Goal: Transaction & Acquisition: Subscribe to service/newsletter

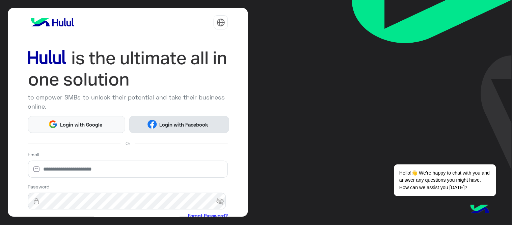
click at [176, 123] on span "Login with Facebook" at bounding box center [184, 125] width 54 height 8
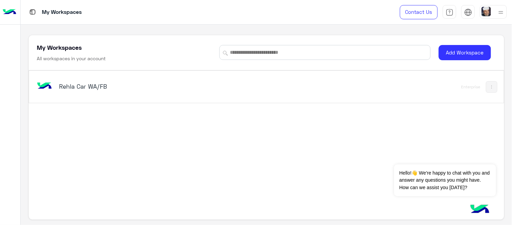
click at [86, 86] on h5 "Rehla Car WA/FB" at bounding box center [142, 86] width 166 height 8
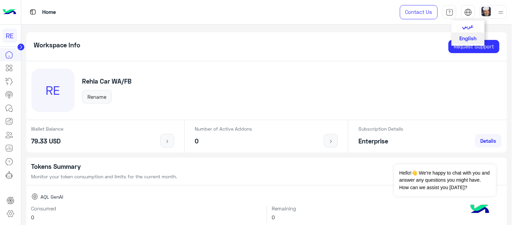
click at [471, 9] on img at bounding box center [469, 12] width 8 height 8
click at [466, 26] on span "عربي" at bounding box center [468, 26] width 11 height 6
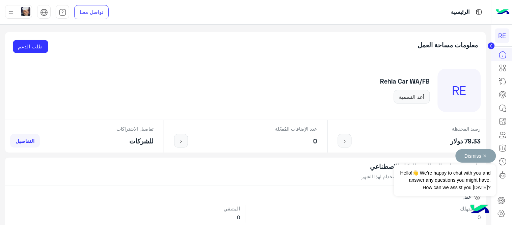
click at [489, 157] on button "Dismiss ✕" at bounding box center [476, 156] width 41 height 14
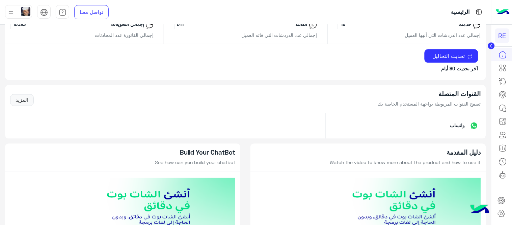
scroll to position [383, 0]
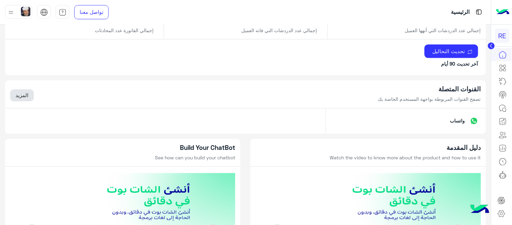
click at [29, 98] on link "المزيد" at bounding box center [22, 95] width 24 height 12
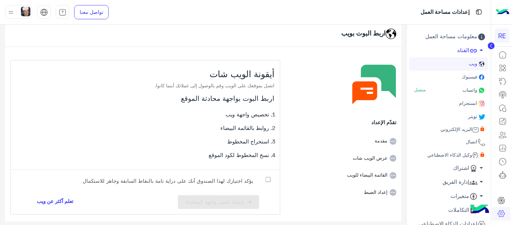
scroll to position [19, 0]
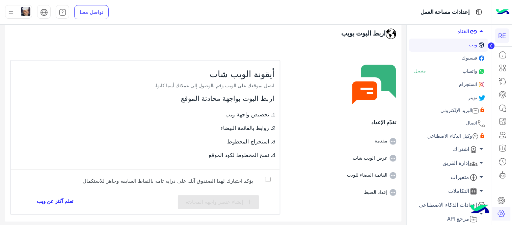
click at [453, 134] on span "وكيل الذكاء الاصطناعي" at bounding box center [450, 136] width 46 height 6
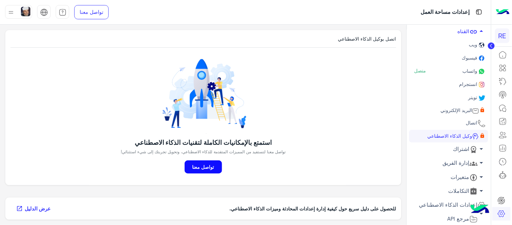
click at [201, 165] on link "تواصل معنا" at bounding box center [203, 166] width 37 height 13
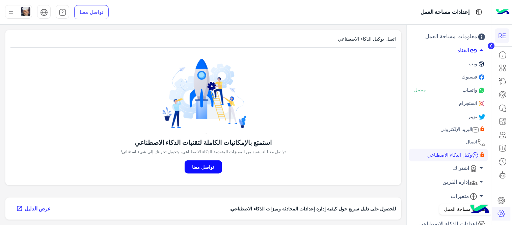
click at [501, 215] on icon at bounding box center [502, 213] width 8 height 8
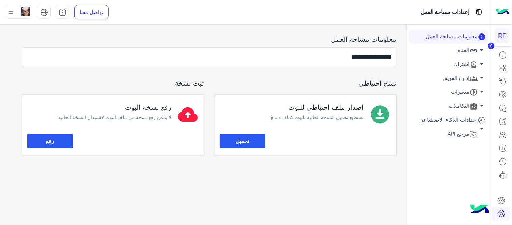
click at [482, 65] on span "arrow_drop_down" at bounding box center [482, 64] width 8 height 8
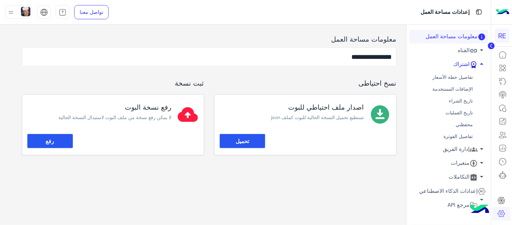
click at [457, 75] on link "تفاصيل خطة الأسعار" at bounding box center [449, 77] width 79 height 12
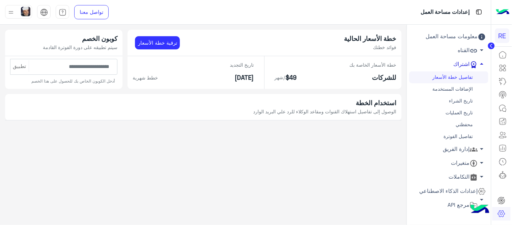
click at [349, 113] on span "الوصول إلى تفاصيل استهلاك القنوات ومقاعد الوكلاء للرد علي البريد الوارد" at bounding box center [325, 111] width 143 height 6
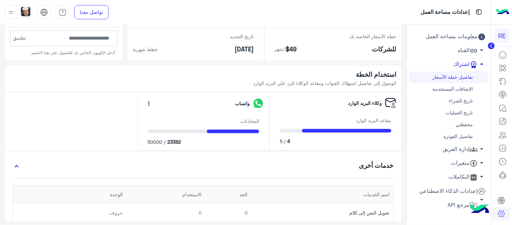
scroll to position [24, 0]
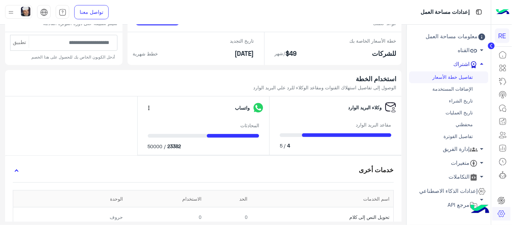
click at [460, 113] on link "تاريخ العمليات" at bounding box center [449, 113] width 79 height 12
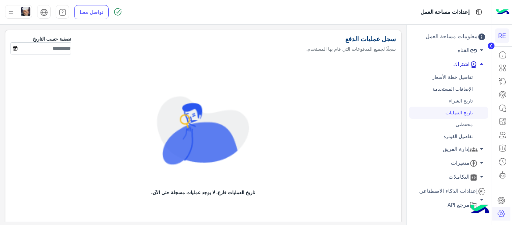
click at [16, 49] on icon at bounding box center [14, 48] width 5 height 5
click at [29, 50] on input at bounding box center [40, 48] width 61 height 12
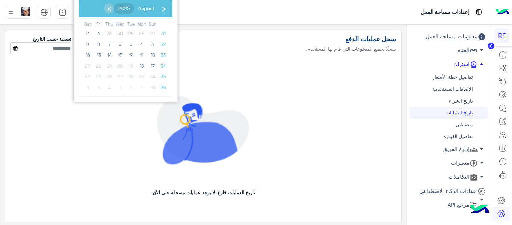
click at [119, 7] on span "2025" at bounding box center [124, 8] width 11 height 6
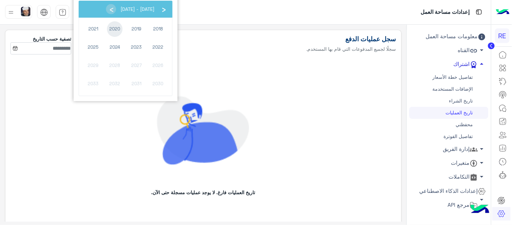
click at [116, 29] on span "2020" at bounding box center [115, 29] width 16 height 16
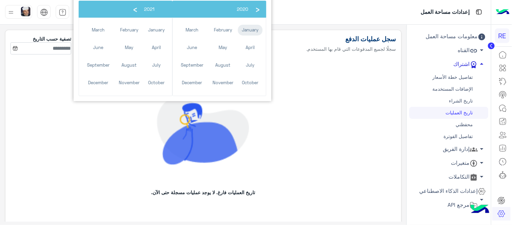
click at [247, 29] on span "January" at bounding box center [250, 30] width 25 height 11
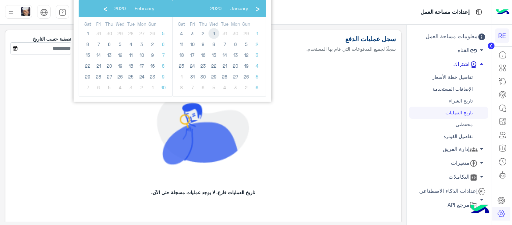
click at [212, 32] on span "1" at bounding box center [214, 33] width 11 height 11
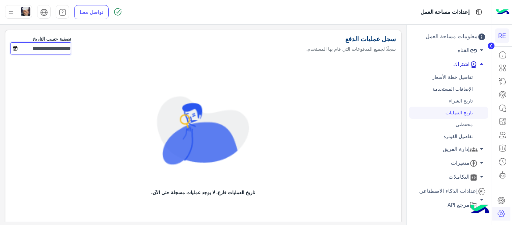
click at [59, 51] on input "**********" at bounding box center [40, 48] width 61 height 12
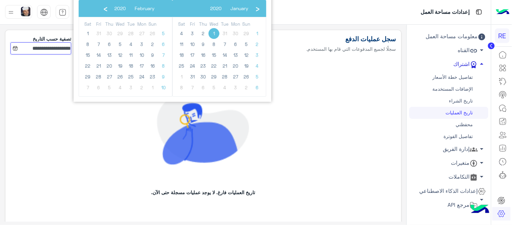
click at [36, 47] on input "**********" at bounding box center [40, 48] width 61 height 12
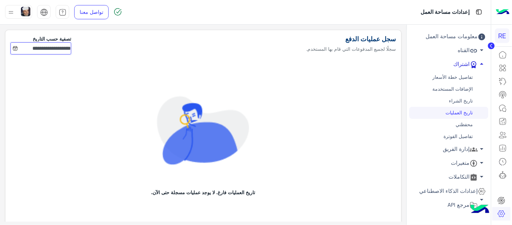
click at [28, 49] on input "**********" at bounding box center [40, 48] width 61 height 12
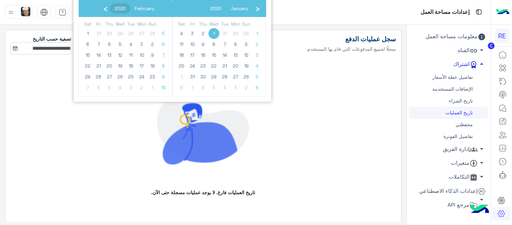
click at [114, 9] on span "2020" at bounding box center [119, 8] width 11 height 6
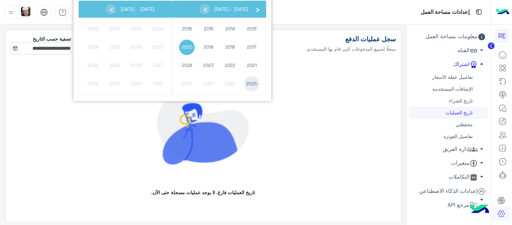
click at [252, 85] on span "2025" at bounding box center [252, 84] width 16 height 16
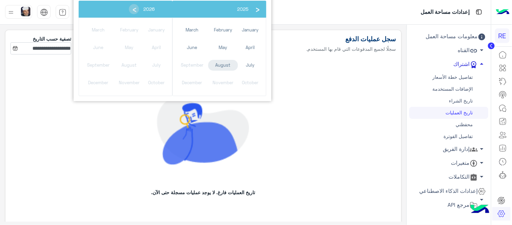
click at [223, 66] on span "August" at bounding box center [223, 65] width 30 height 11
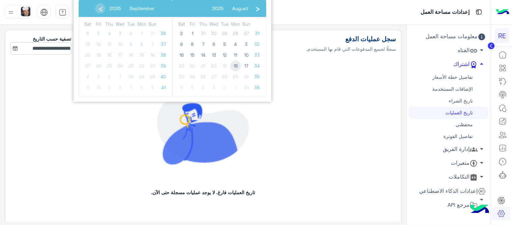
click at [237, 66] on span "18" at bounding box center [235, 65] width 11 height 11
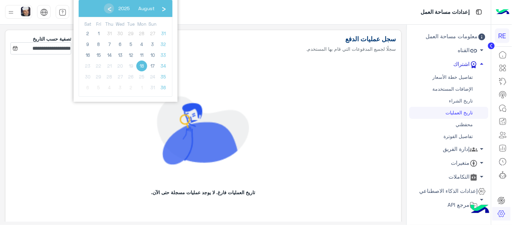
click at [143, 66] on span "18" at bounding box center [141, 65] width 11 height 11
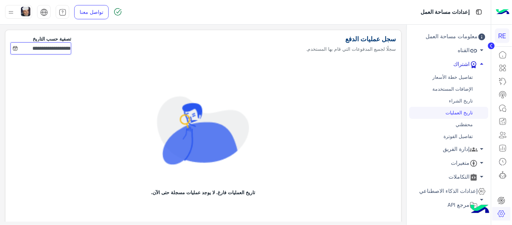
click at [62, 46] on input "**********" at bounding box center [40, 48] width 61 height 12
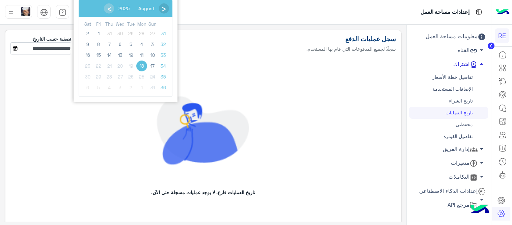
click at [162, 9] on span "‹" at bounding box center [164, 8] width 10 height 10
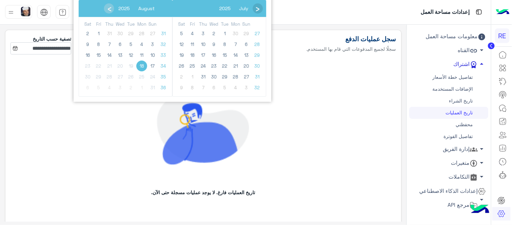
click at [257, 8] on span "‹" at bounding box center [258, 8] width 10 height 10
click at [219, 9] on span "2025" at bounding box center [224, 8] width 11 height 6
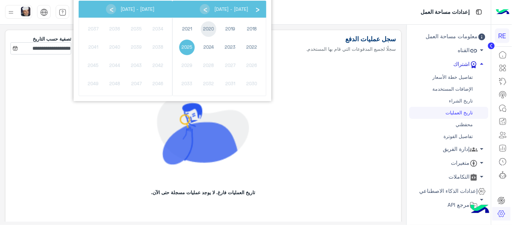
click at [208, 28] on span "2020" at bounding box center [209, 29] width 16 height 16
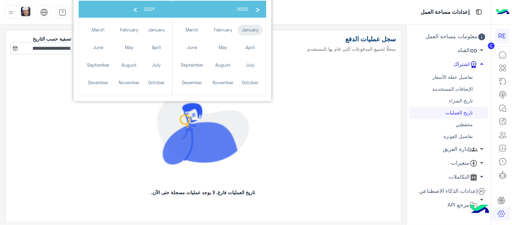
click at [246, 28] on span "January" at bounding box center [250, 30] width 25 height 11
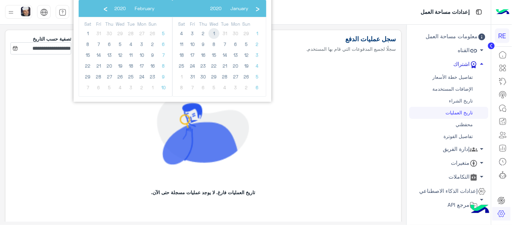
click at [211, 33] on span "1" at bounding box center [214, 33] width 11 height 11
click at [114, 7] on span "2020" at bounding box center [119, 8] width 11 height 6
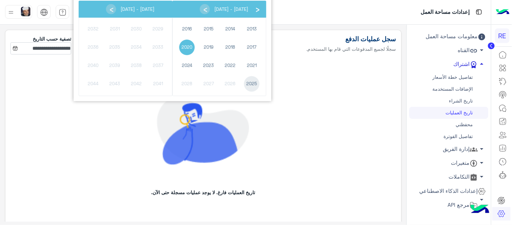
click at [254, 84] on span "2025" at bounding box center [252, 84] width 16 height 16
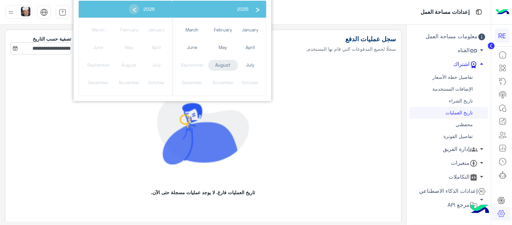
click at [222, 62] on span "August" at bounding box center [223, 65] width 30 height 11
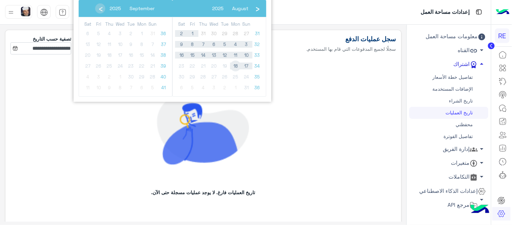
click at [236, 65] on span "18" at bounding box center [235, 65] width 11 height 11
type input "**********"
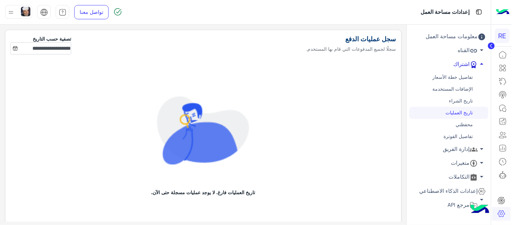
scroll to position [20, 0]
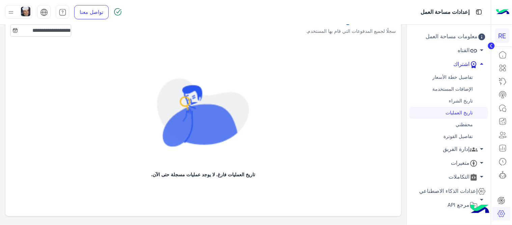
click at [448, 136] on link "تفاصيل الفوترة" at bounding box center [449, 136] width 79 height 12
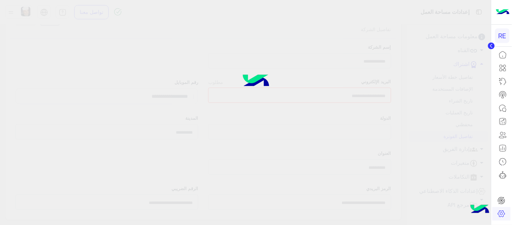
type input "**********"
select select
type input "******"
type input "***"
type input "*****"
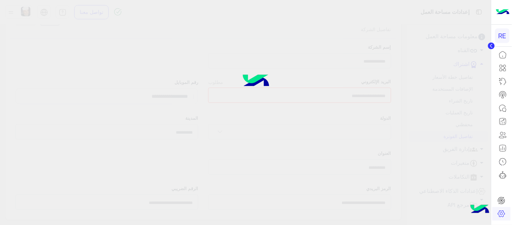
type input "**********"
select select "**********"
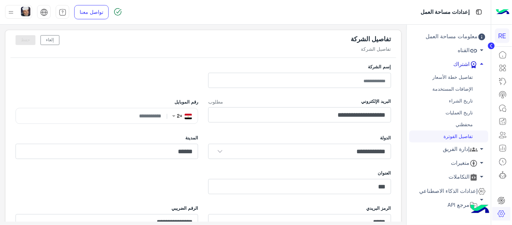
scroll to position [22, 0]
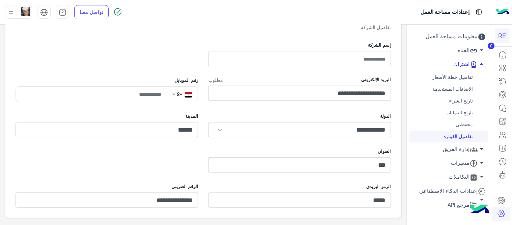
click at [453, 112] on link "تاريخ العمليات" at bounding box center [449, 113] width 79 height 12
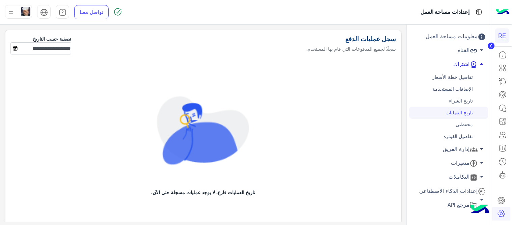
click at [465, 99] on link "تاريخ الشراء" at bounding box center [449, 101] width 79 height 12
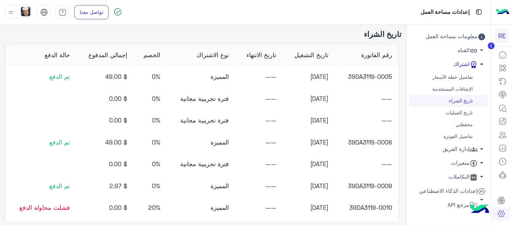
click at [449, 77] on link "تفاصيل خطة الأسعار" at bounding box center [449, 77] width 79 height 12
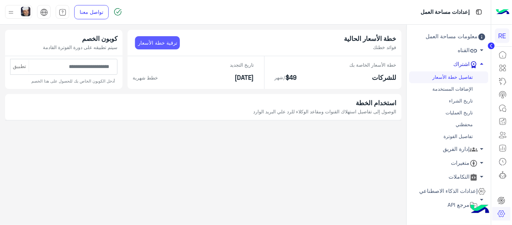
click at [143, 44] on link "ترقية خطة الأسعار" at bounding box center [157, 43] width 45 height 14
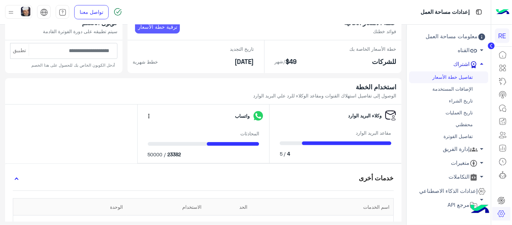
scroll to position [16, 0]
click at [147, 116] on span "more_vert" at bounding box center [149, 115] width 7 height 7
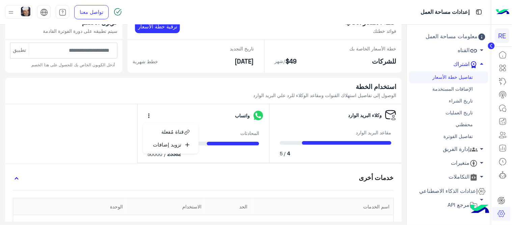
click at [105, 129] on div "وكلاء البريد الوارد مقاعد البريد الوارد 4 / 5 واتساب more_vert قناة مُفعلة add …" at bounding box center [203, 213] width 397 height 219
click at [155, 156] on span "50000" at bounding box center [155, 153] width 15 height 7
click at [174, 153] on span "23382" at bounding box center [174, 153] width 14 height 7
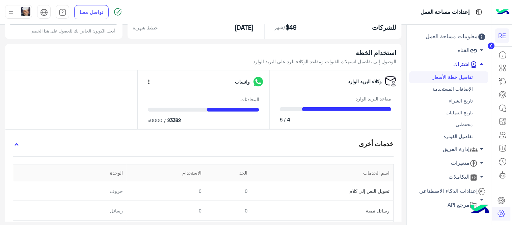
scroll to position [50, 0]
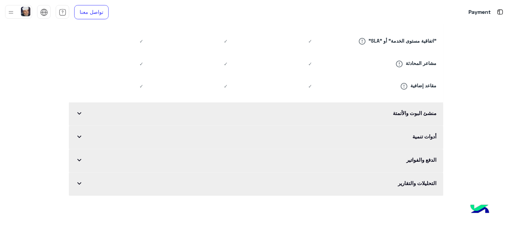
scroll to position [722, 0]
click at [78, 162] on span "expand_more" at bounding box center [79, 159] width 8 height 8
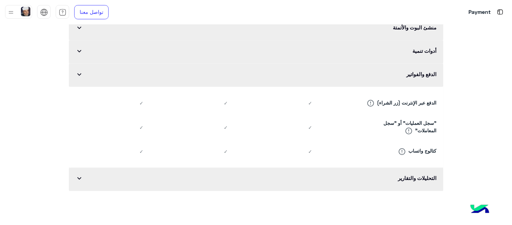
scroll to position [834, 0]
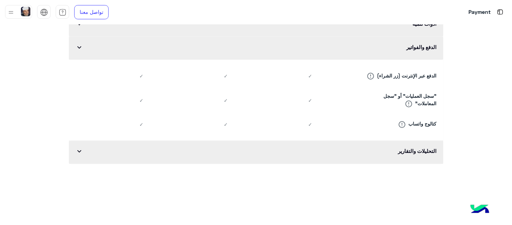
click at [81, 154] on span "expand_more" at bounding box center [79, 151] width 8 height 8
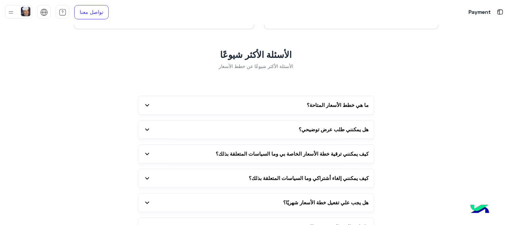
scroll to position [1342, 0]
click at [147, 109] on span "expand_more" at bounding box center [148, 105] width 8 height 8
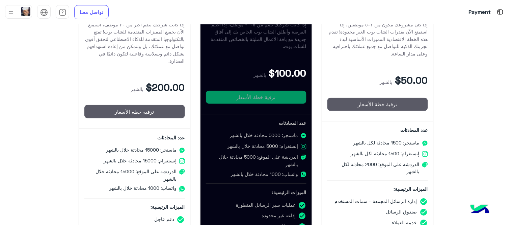
scroll to position [167, 0]
